Goal: Task Accomplishment & Management: Use online tool/utility

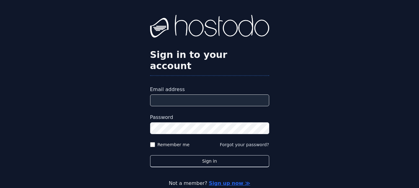
click at [201, 95] on input "Email address" at bounding box center [209, 101] width 119 height 12
paste input "**********"
type input "**********"
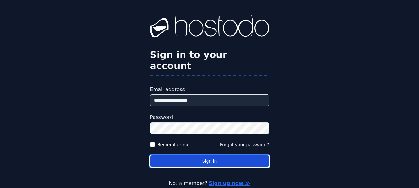
click at [177, 155] on button "Sign in" at bounding box center [209, 161] width 119 height 12
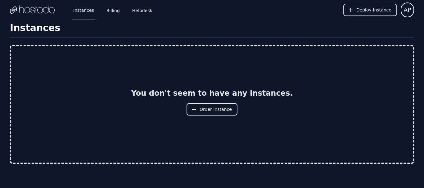
click at [368, 13] on button "Deploy Instance" at bounding box center [370, 10] width 54 height 12
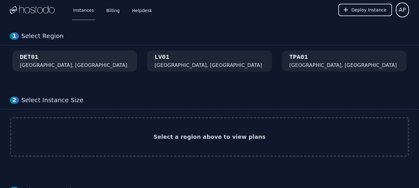
click at [65, 67] on div "DET01 [GEOGRAPHIC_DATA], [GEOGRAPHIC_DATA]" at bounding box center [75, 61] width 110 height 16
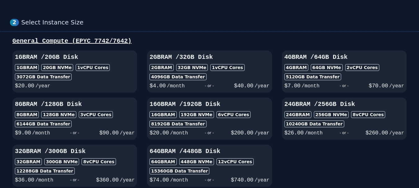
scroll to position [77, 0]
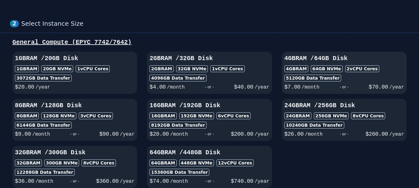
click at [348, 84] on div "- or -" at bounding box center [344, 87] width 49 height 9
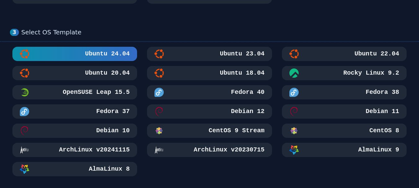
scroll to position [236, 0]
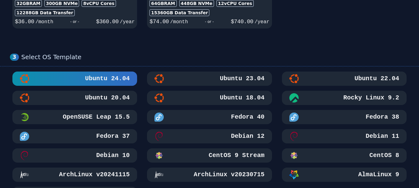
click at [372, 80] on h3 "Ubuntu 22.04" at bounding box center [376, 78] width 46 height 9
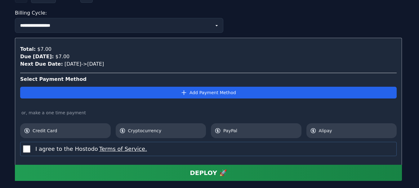
scroll to position [677, 0]
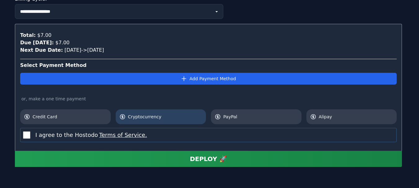
click at [146, 119] on span "Cryptocurrency" at bounding box center [165, 117] width 74 height 6
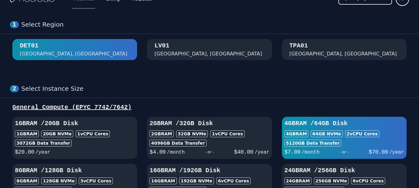
scroll to position [0, 0]
